Goal: Task Accomplishment & Management: Use online tool/utility

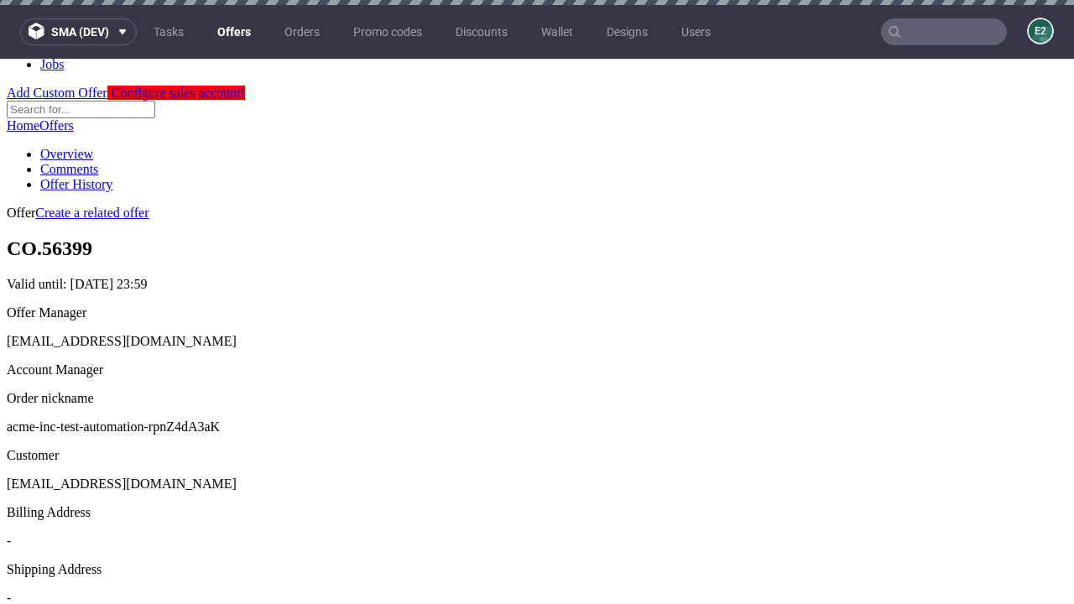
scroll to position [5, 0]
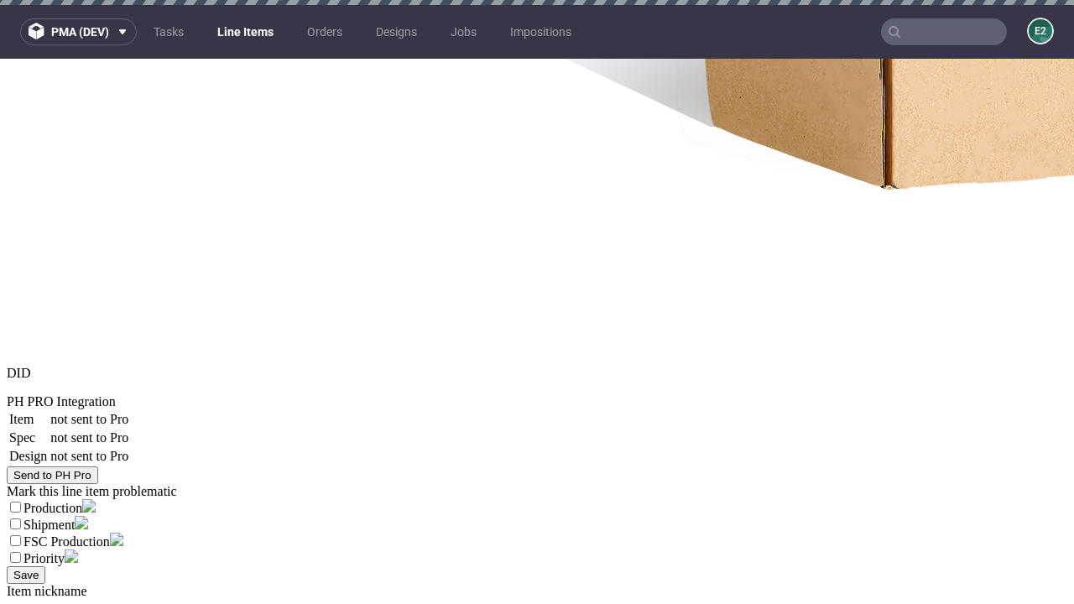
select select "accepted"
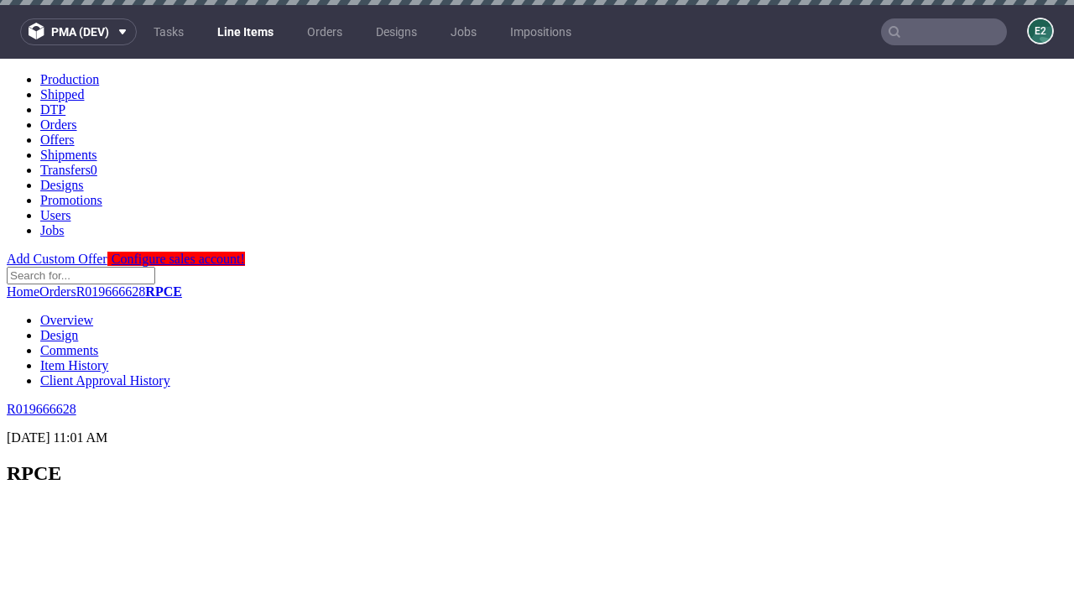
scroll to position [2048, 0]
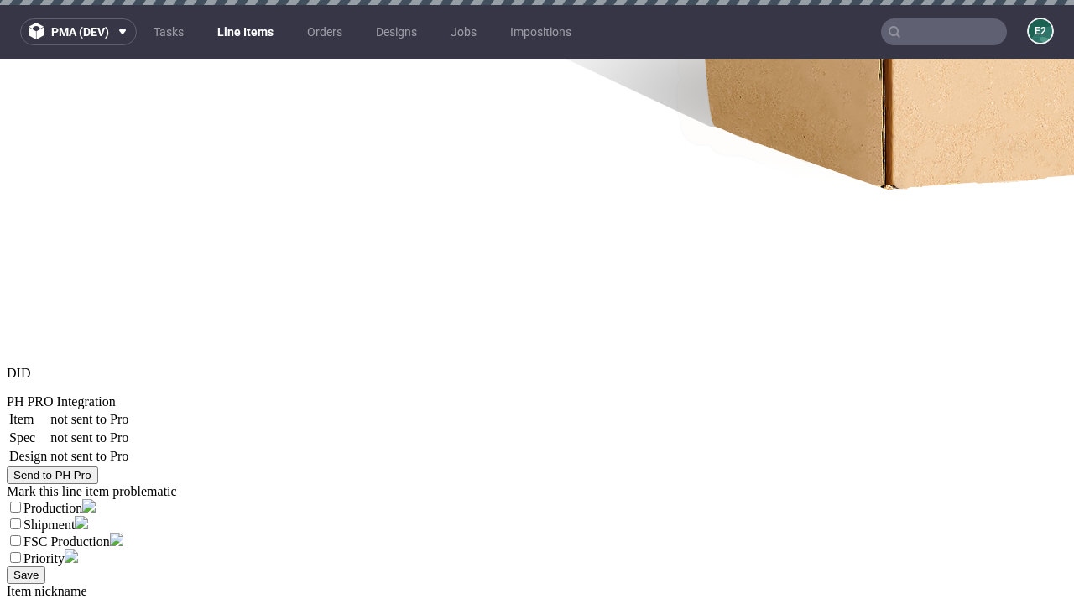
select select "received"
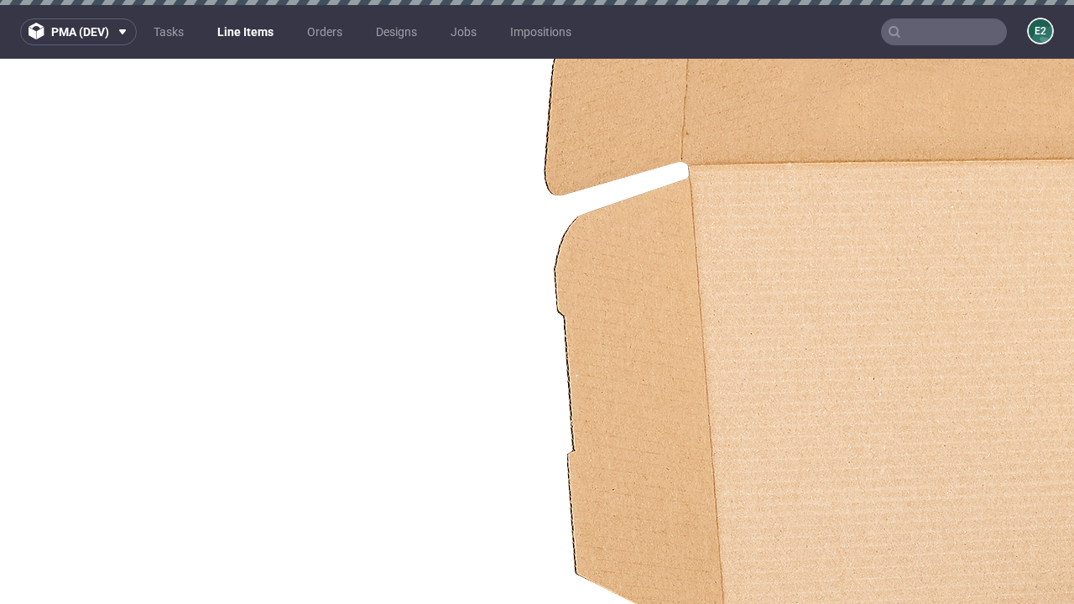
select select "accepted_dtp_issue_reprint"
